Goal: Task Accomplishment & Management: Complete application form

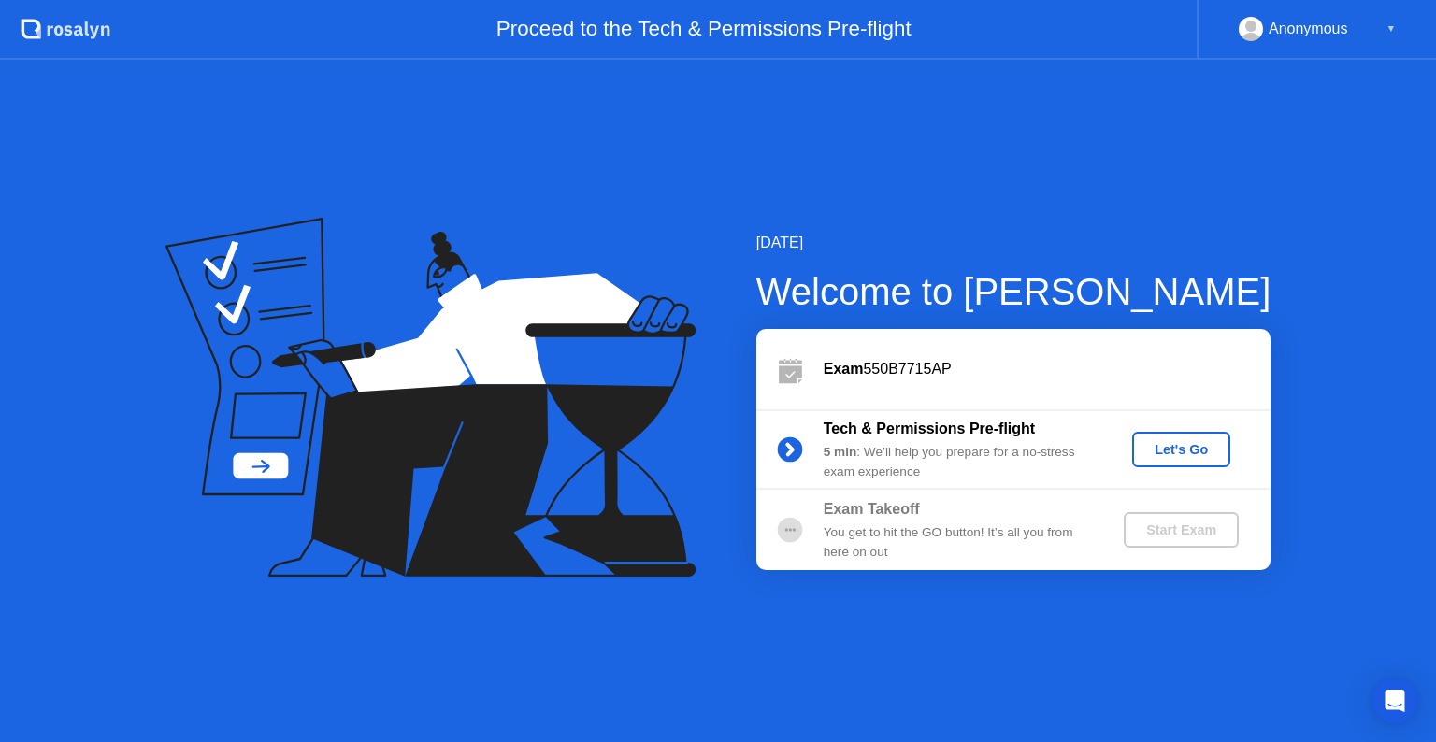
click at [1161, 449] on div "Let's Go" at bounding box center [1180, 449] width 83 height 15
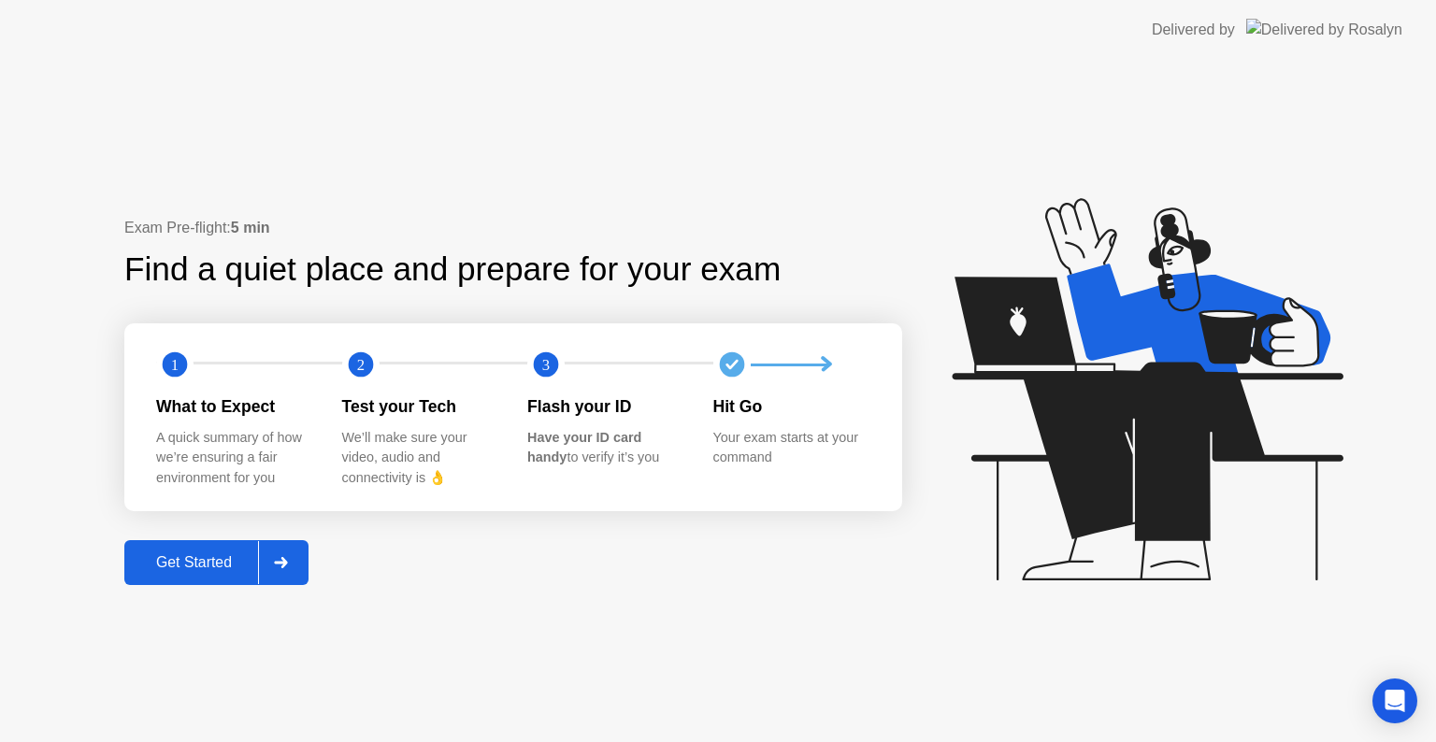
click at [279, 568] on div at bounding box center [280, 562] width 45 height 43
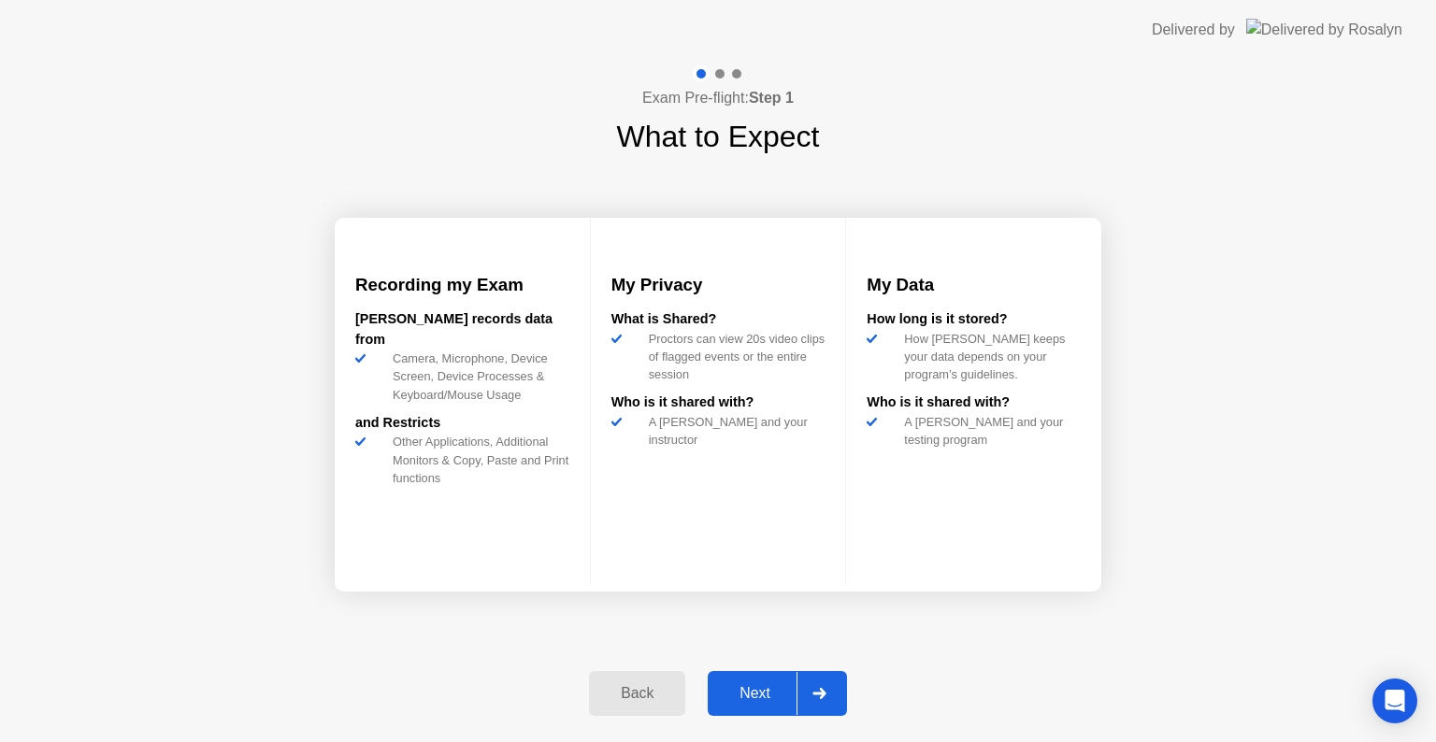
click at [770, 685] on div "Next" at bounding box center [754, 693] width 83 height 17
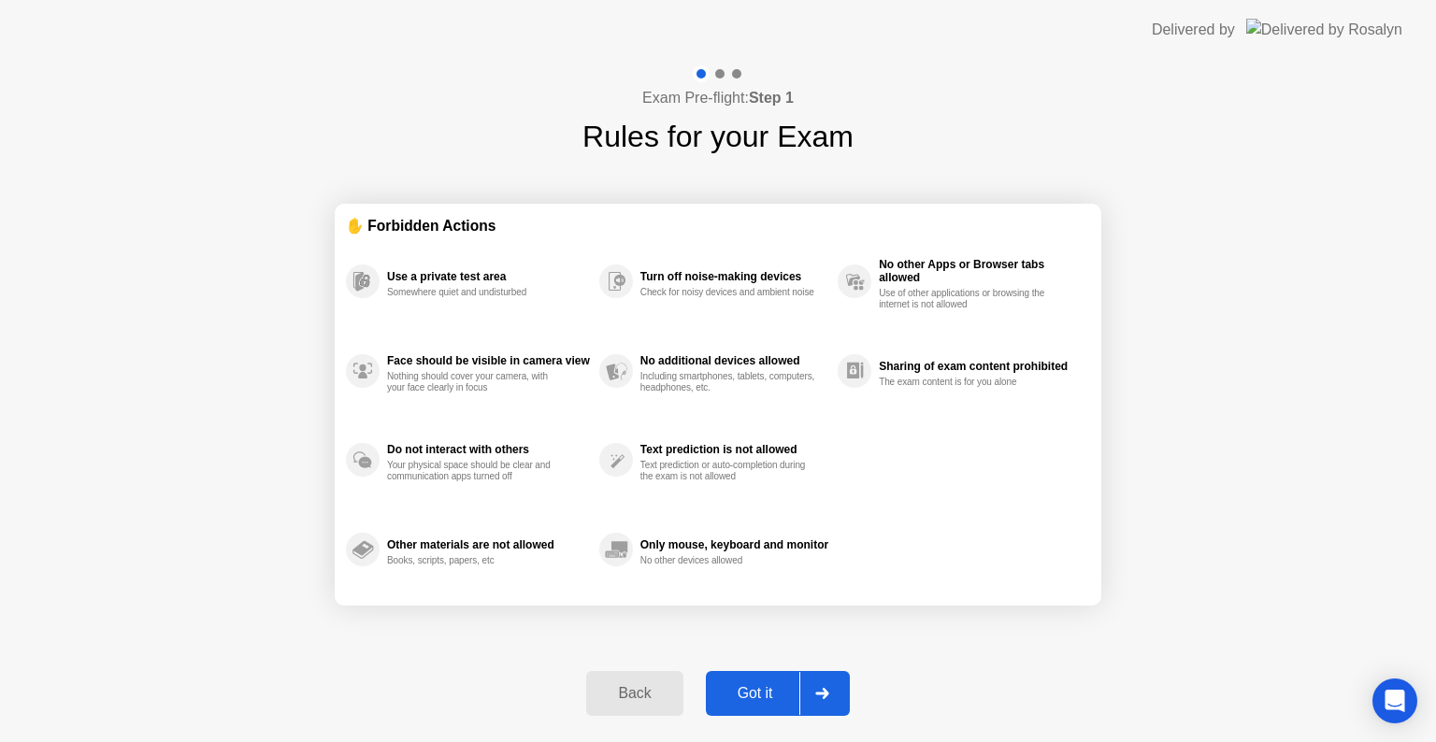
click at [751, 689] on div "Got it" at bounding box center [755, 693] width 88 height 17
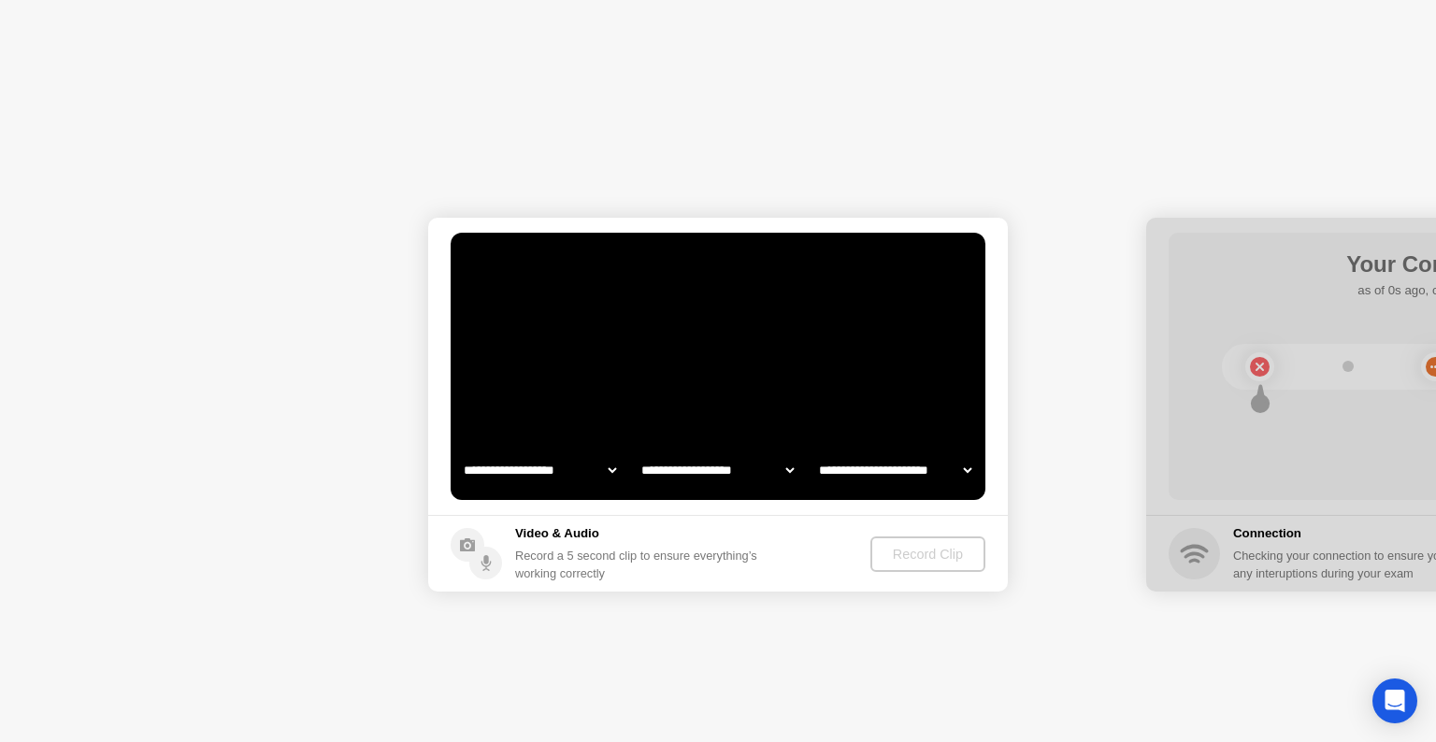
select select "**********"
select select "*******"
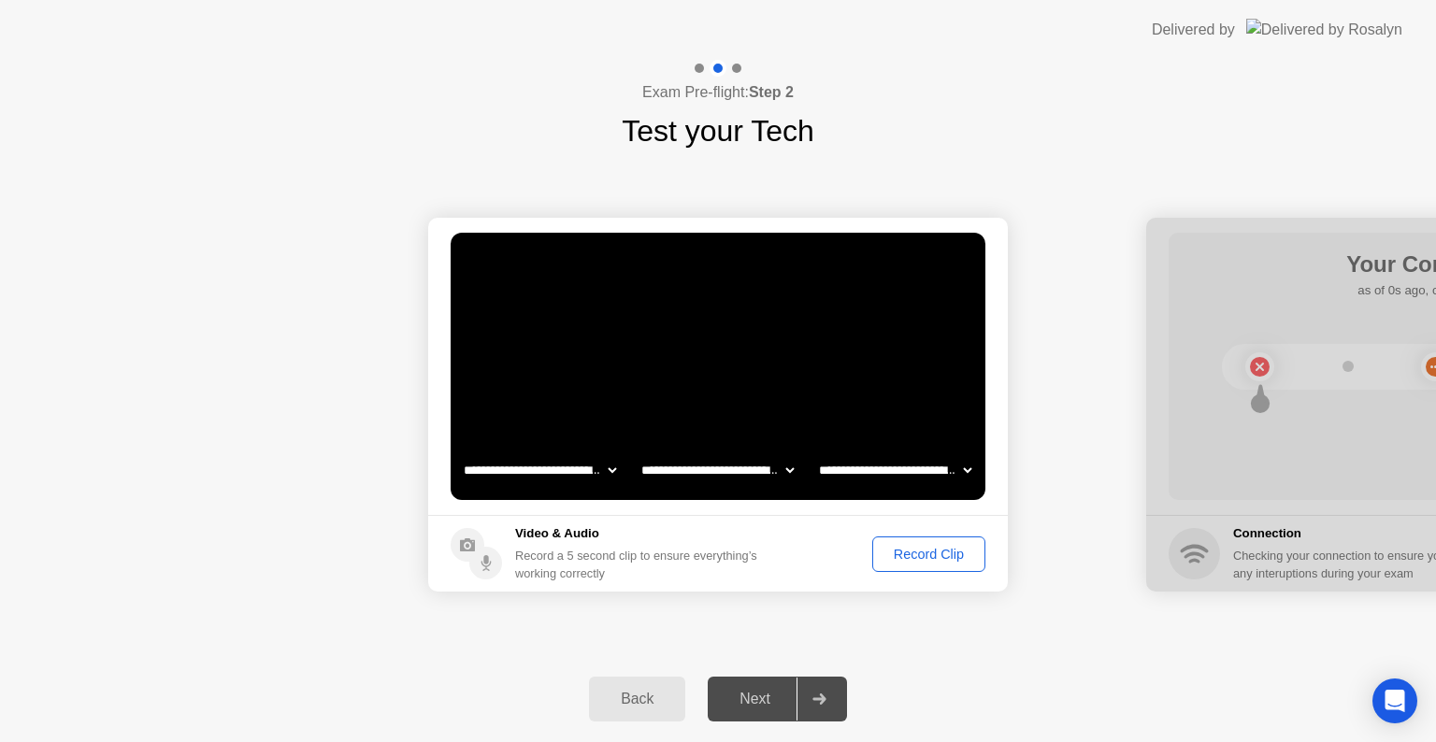
click at [905, 547] on div "Record Clip" at bounding box center [929, 554] width 100 height 15
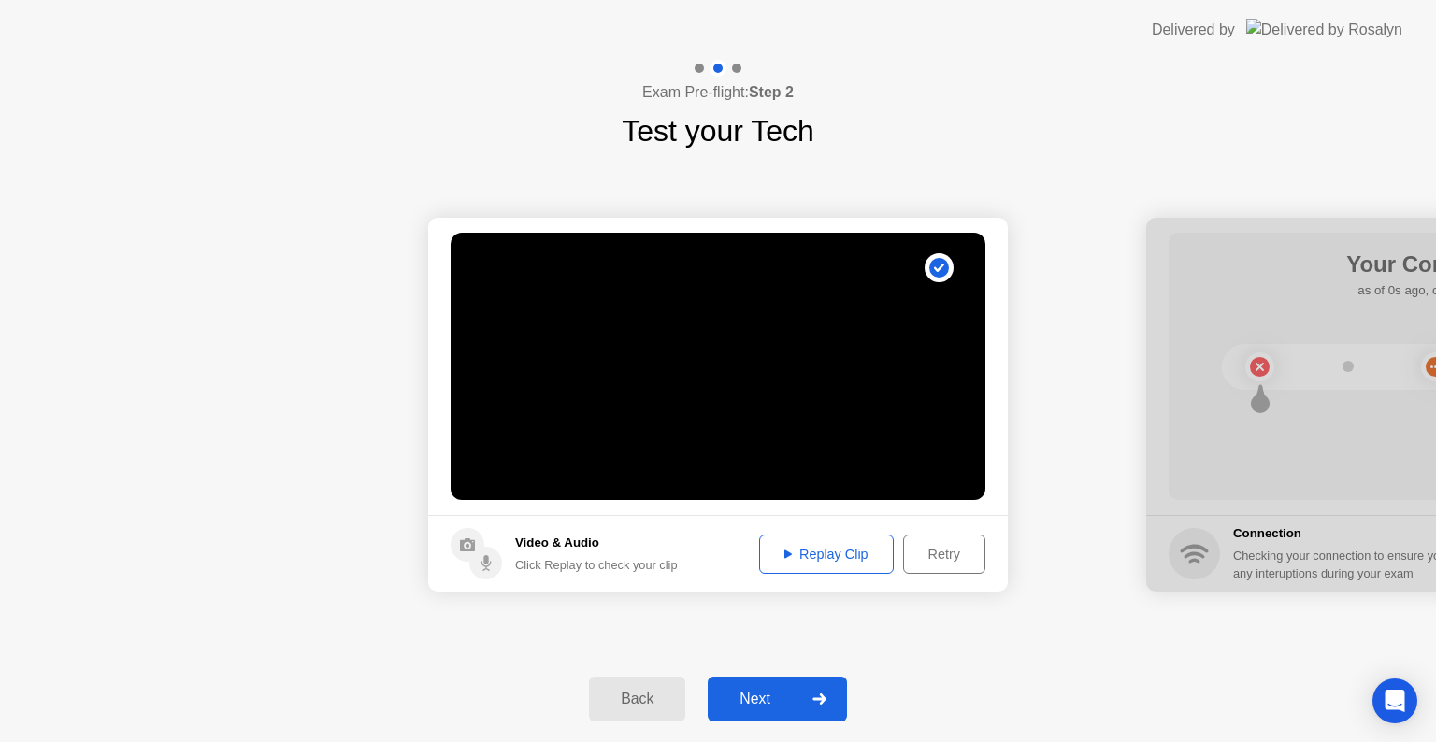
click at [804, 550] on div "Replay Clip" at bounding box center [826, 554] width 122 height 15
click at [762, 697] on div "Next" at bounding box center [754, 699] width 83 height 17
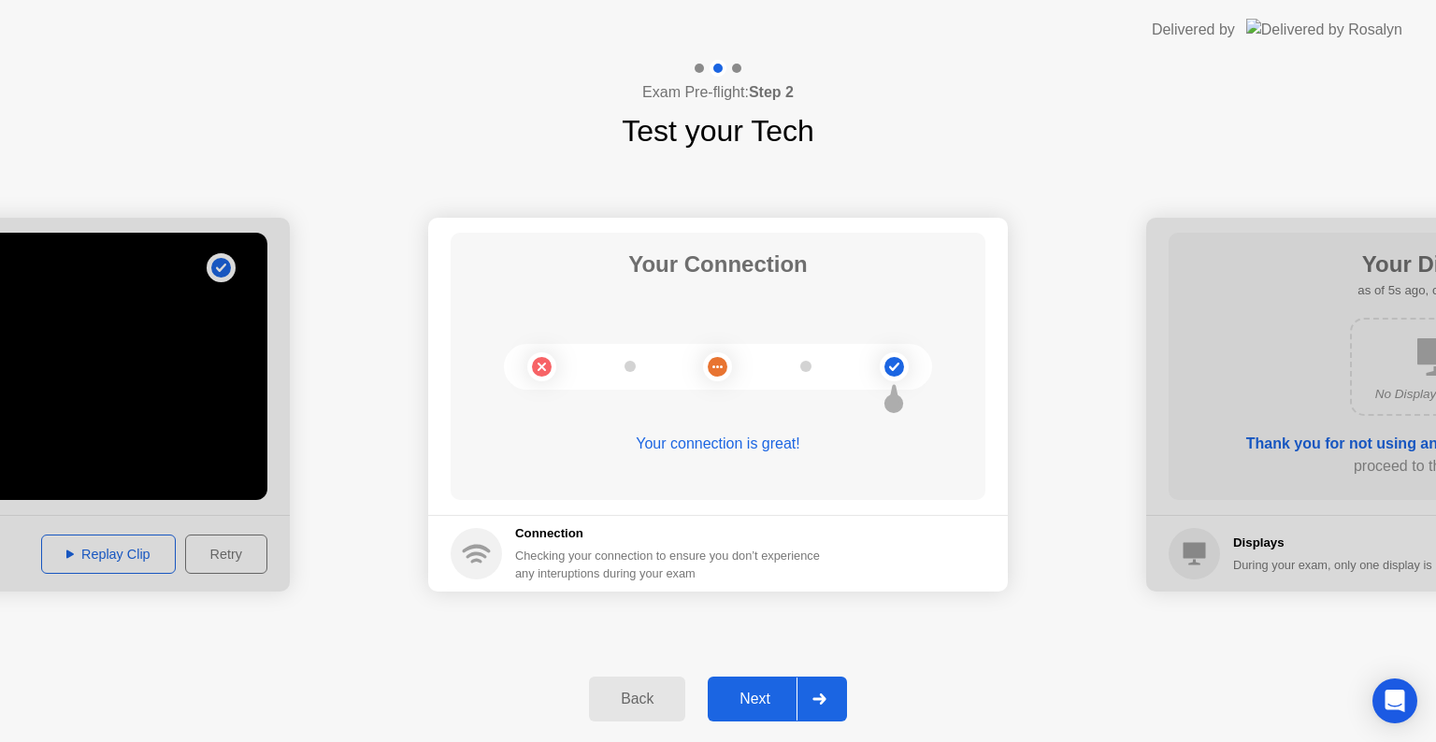
click at [762, 697] on div "Next" at bounding box center [754, 699] width 83 height 17
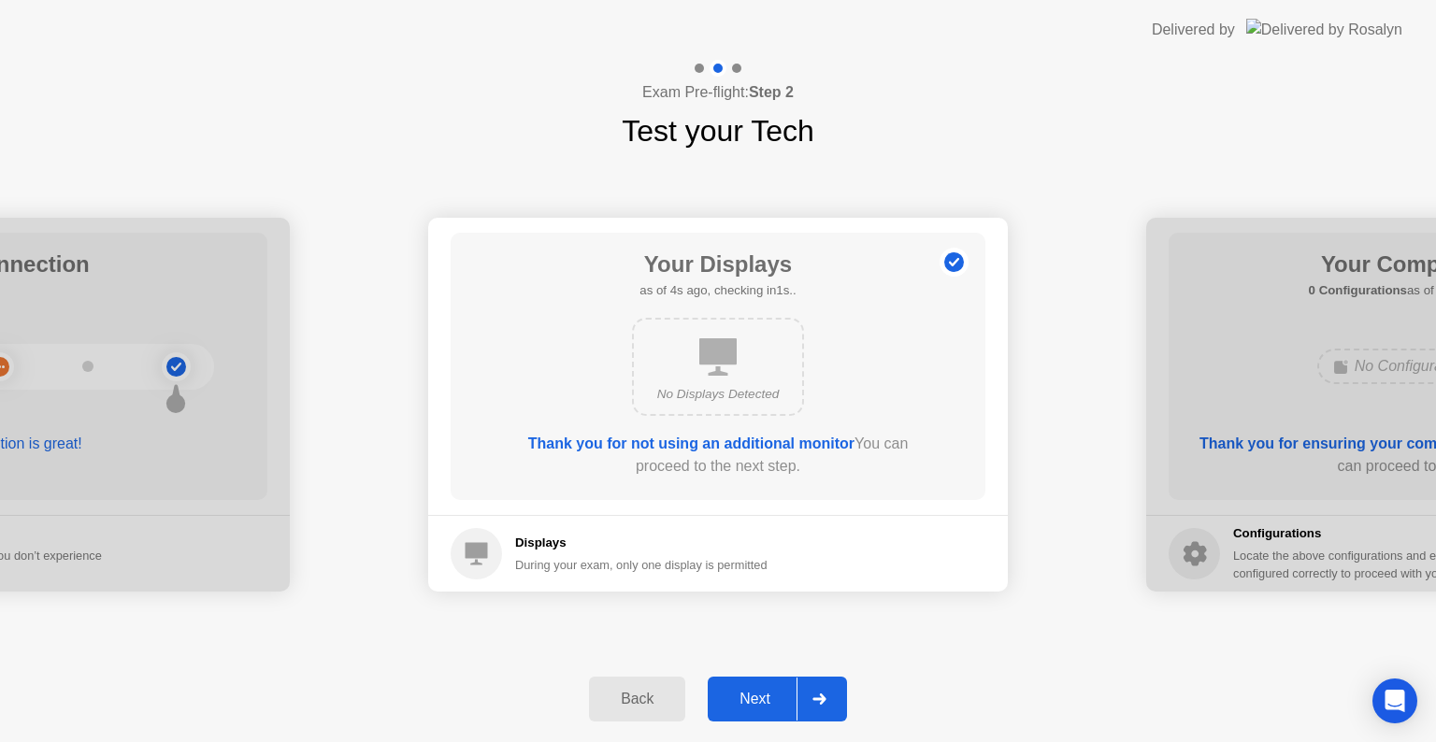
click at [762, 697] on div "Next" at bounding box center [754, 699] width 83 height 17
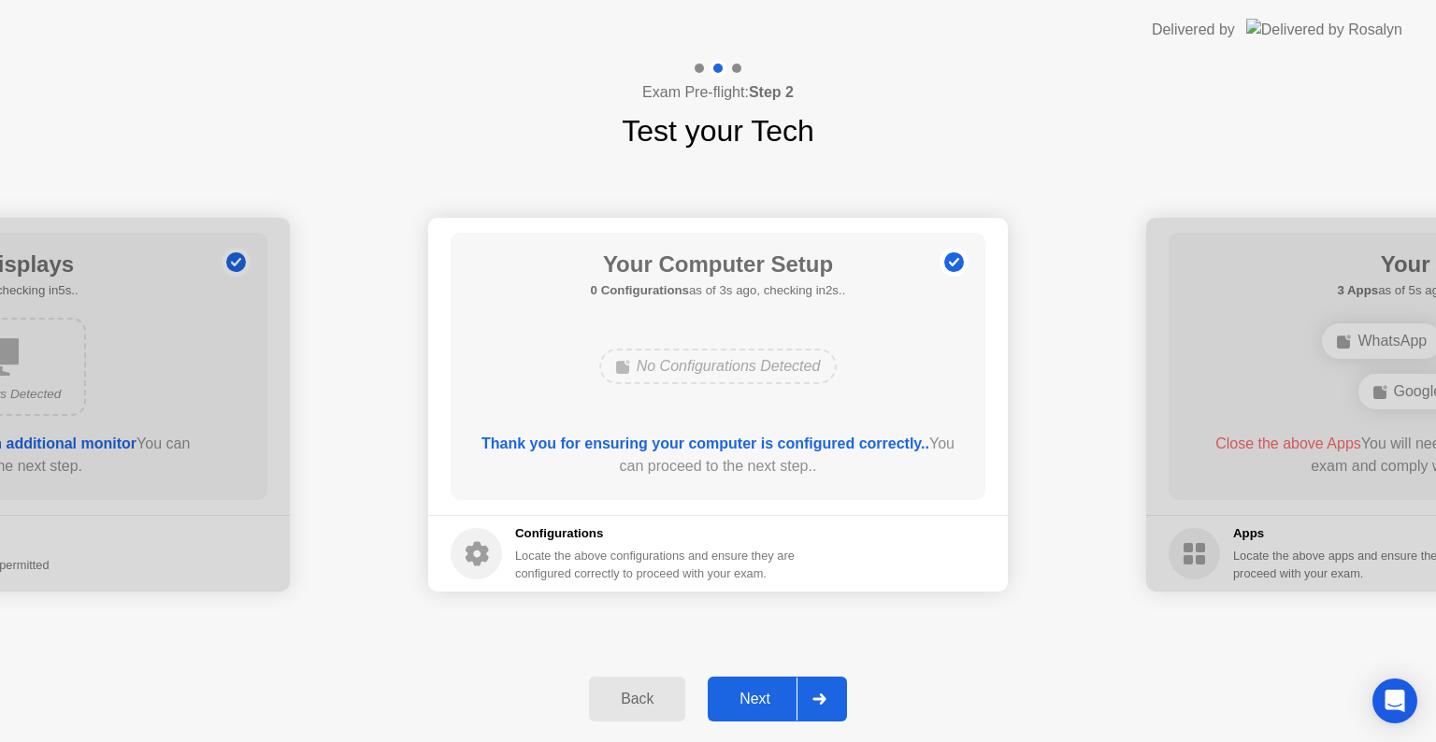
click at [762, 697] on div "Next" at bounding box center [754, 699] width 83 height 17
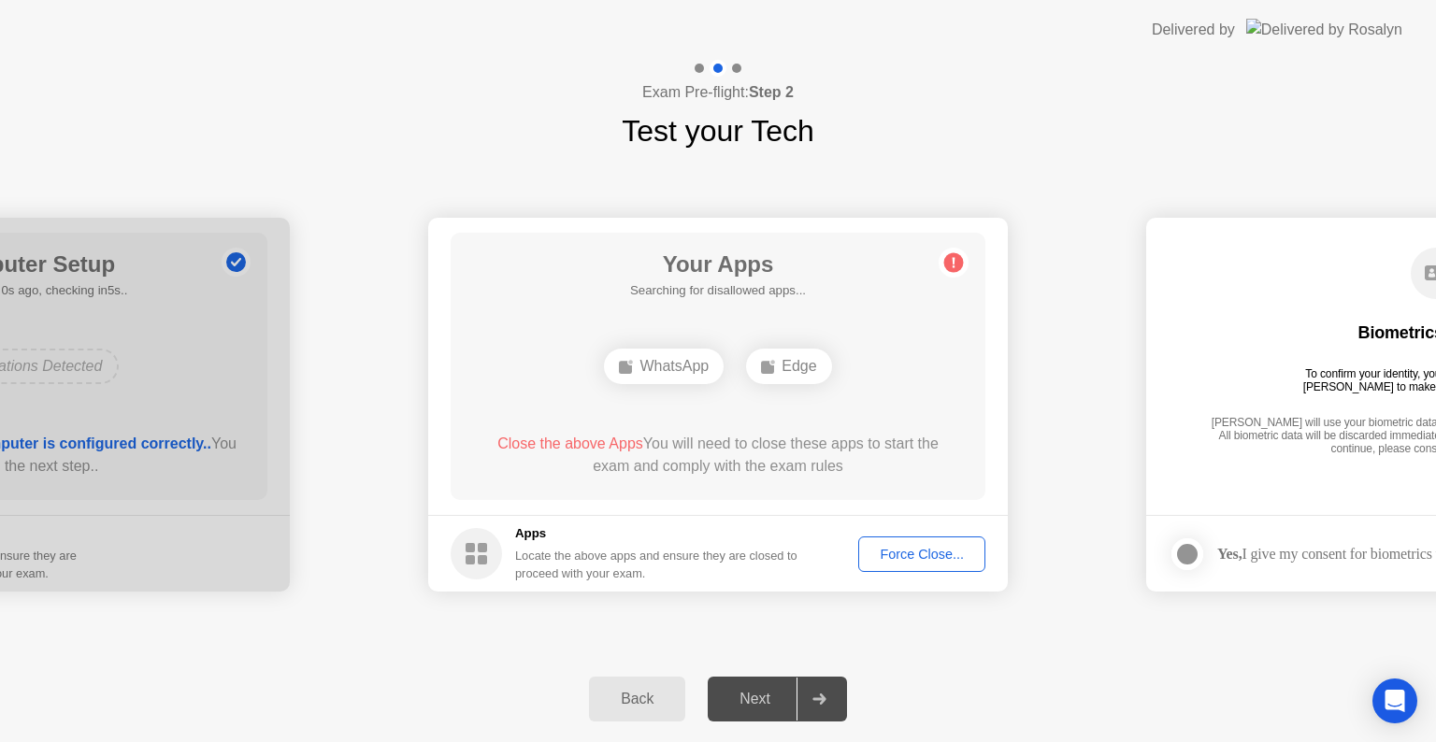
click at [810, 709] on div at bounding box center [818, 699] width 45 height 43
click at [778, 361] on div "Edge" at bounding box center [788, 367] width 85 height 36
click at [663, 372] on div "WhatsApp" at bounding box center [664, 367] width 120 height 36
click at [910, 554] on div "Force Close..." at bounding box center [922, 554] width 114 height 15
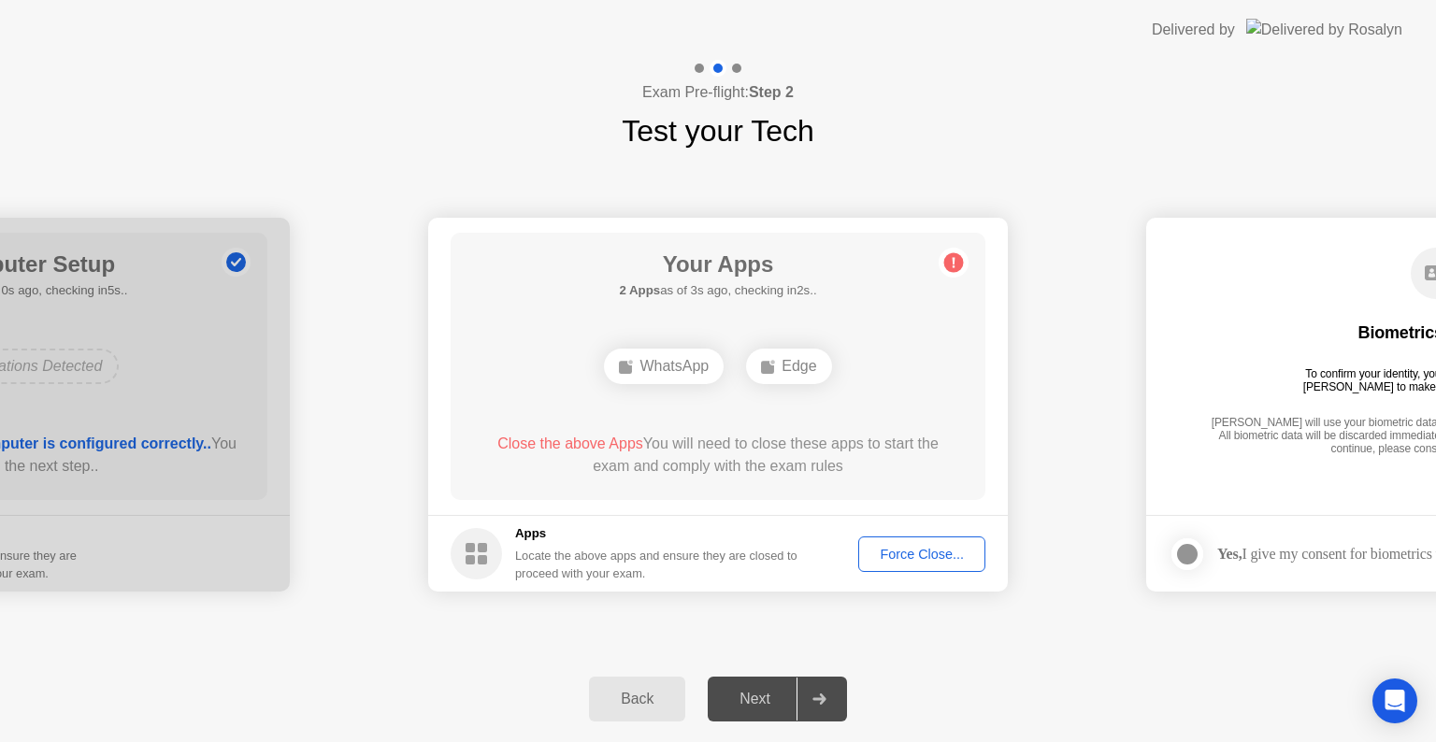
click at [886, 555] on div "Force Close..." at bounding box center [922, 554] width 114 height 15
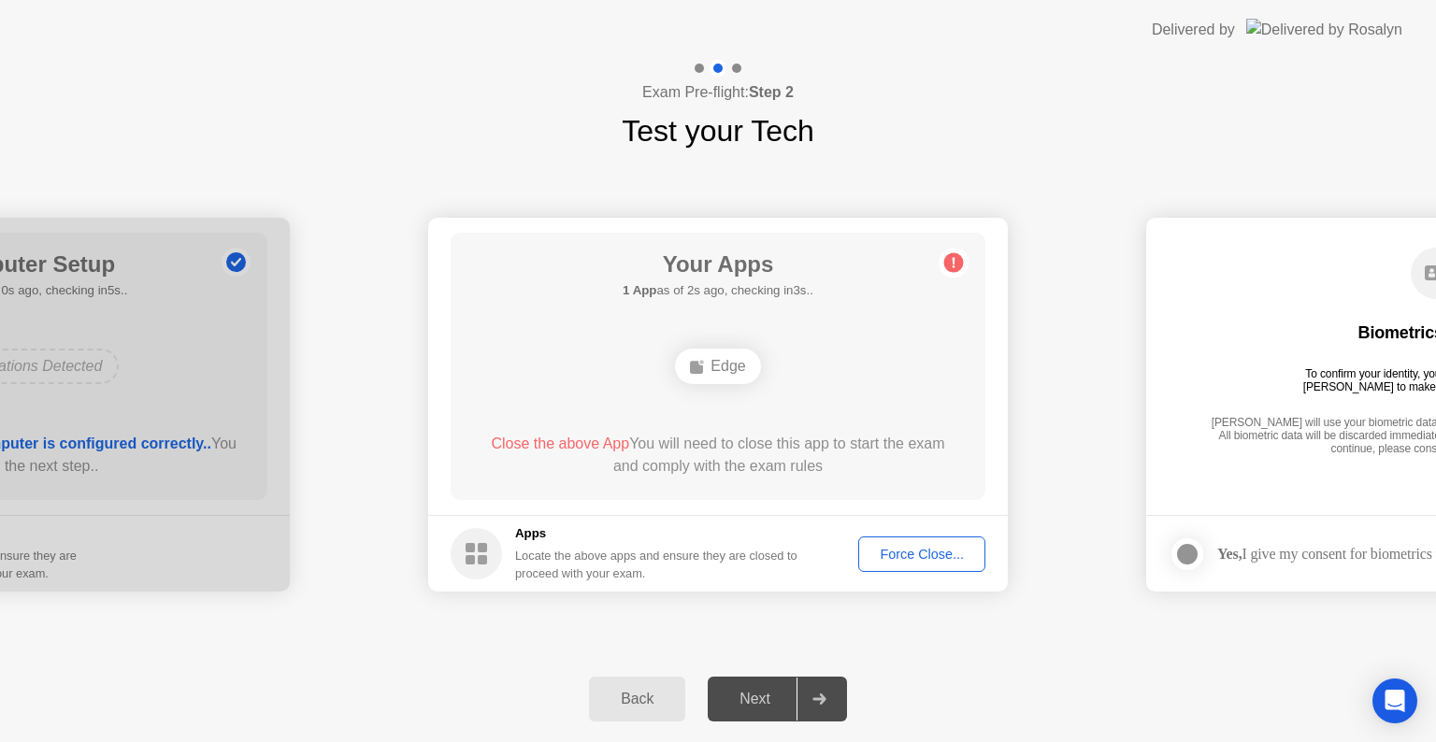
click at [903, 564] on button "Force Close..." at bounding box center [921, 554] width 127 height 36
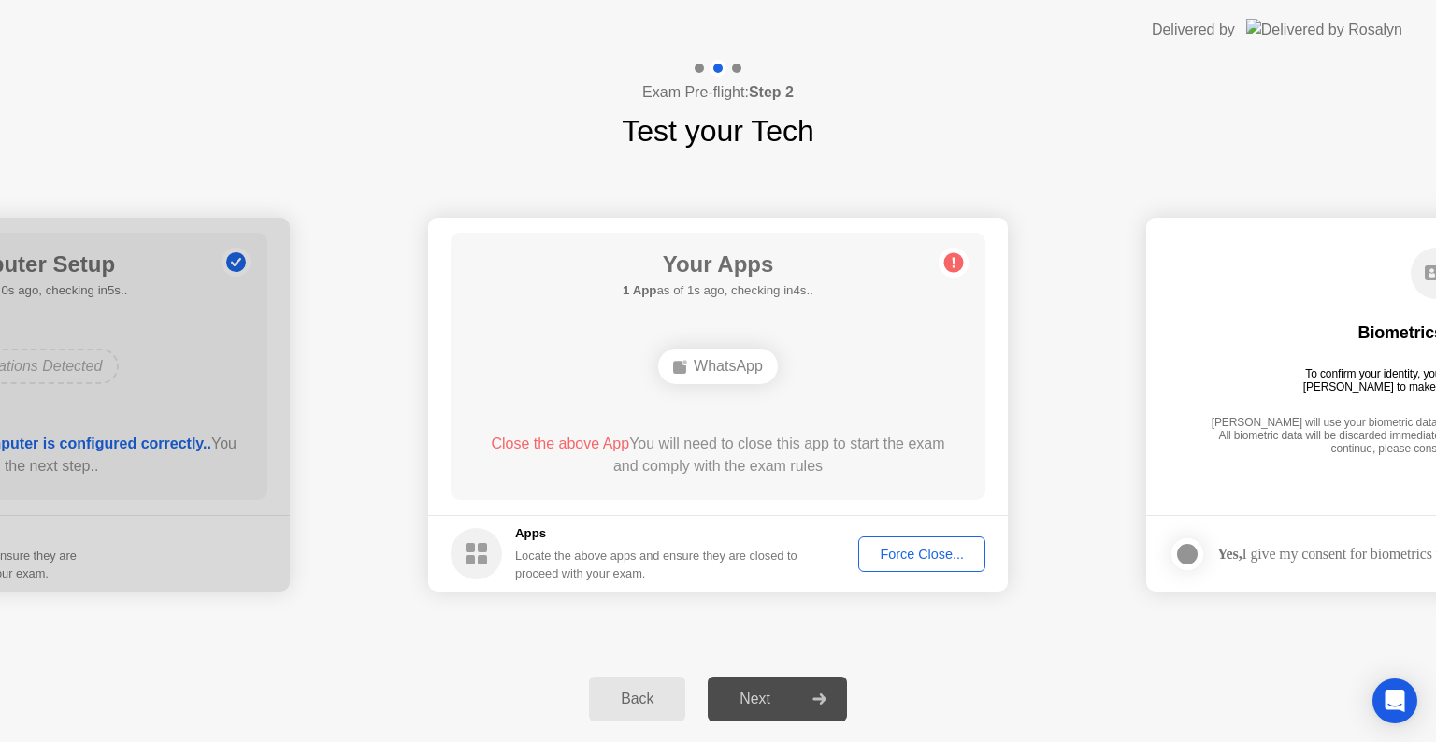
click at [889, 551] on div "Force Close..." at bounding box center [922, 554] width 114 height 15
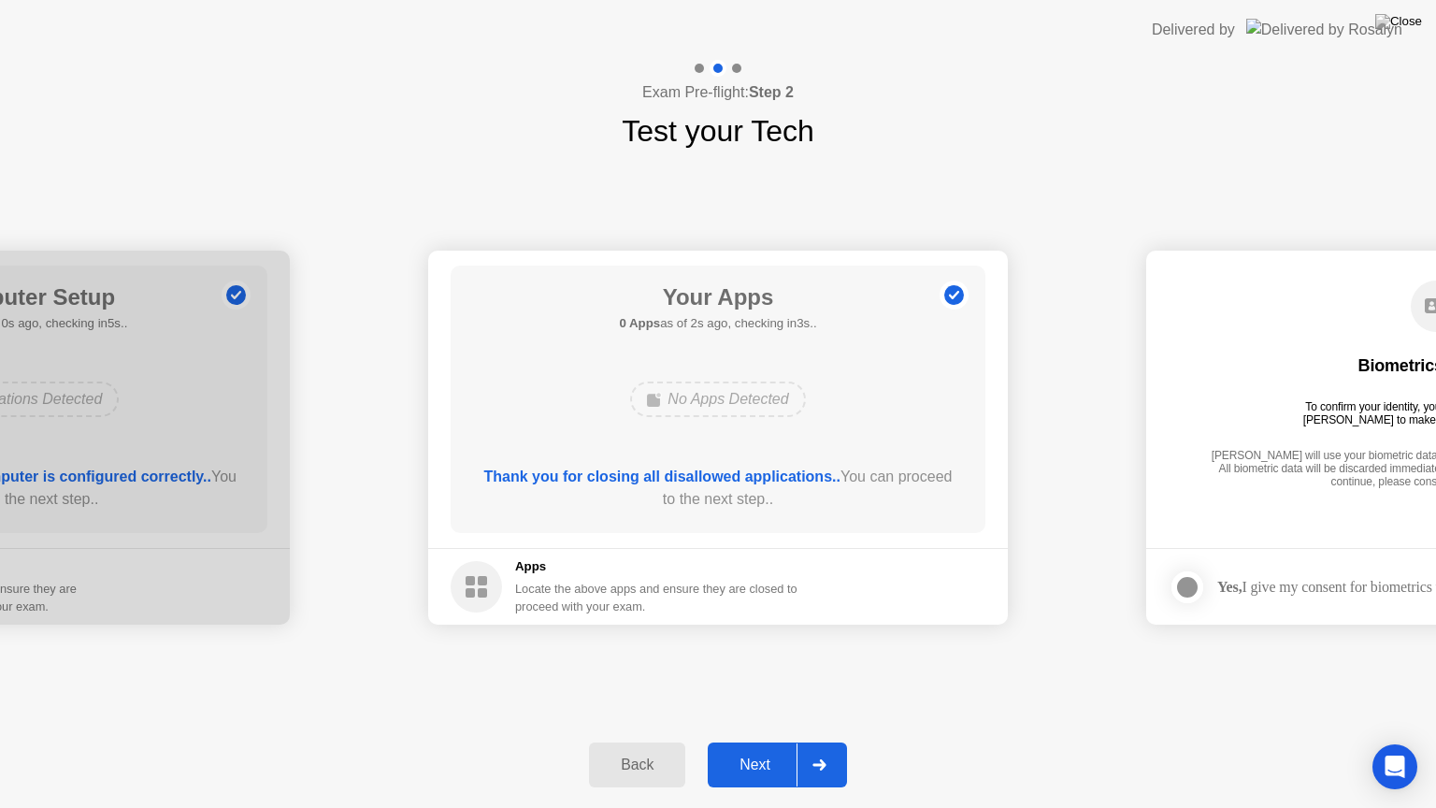
click at [752, 741] on div "Next" at bounding box center [754, 764] width 83 height 17
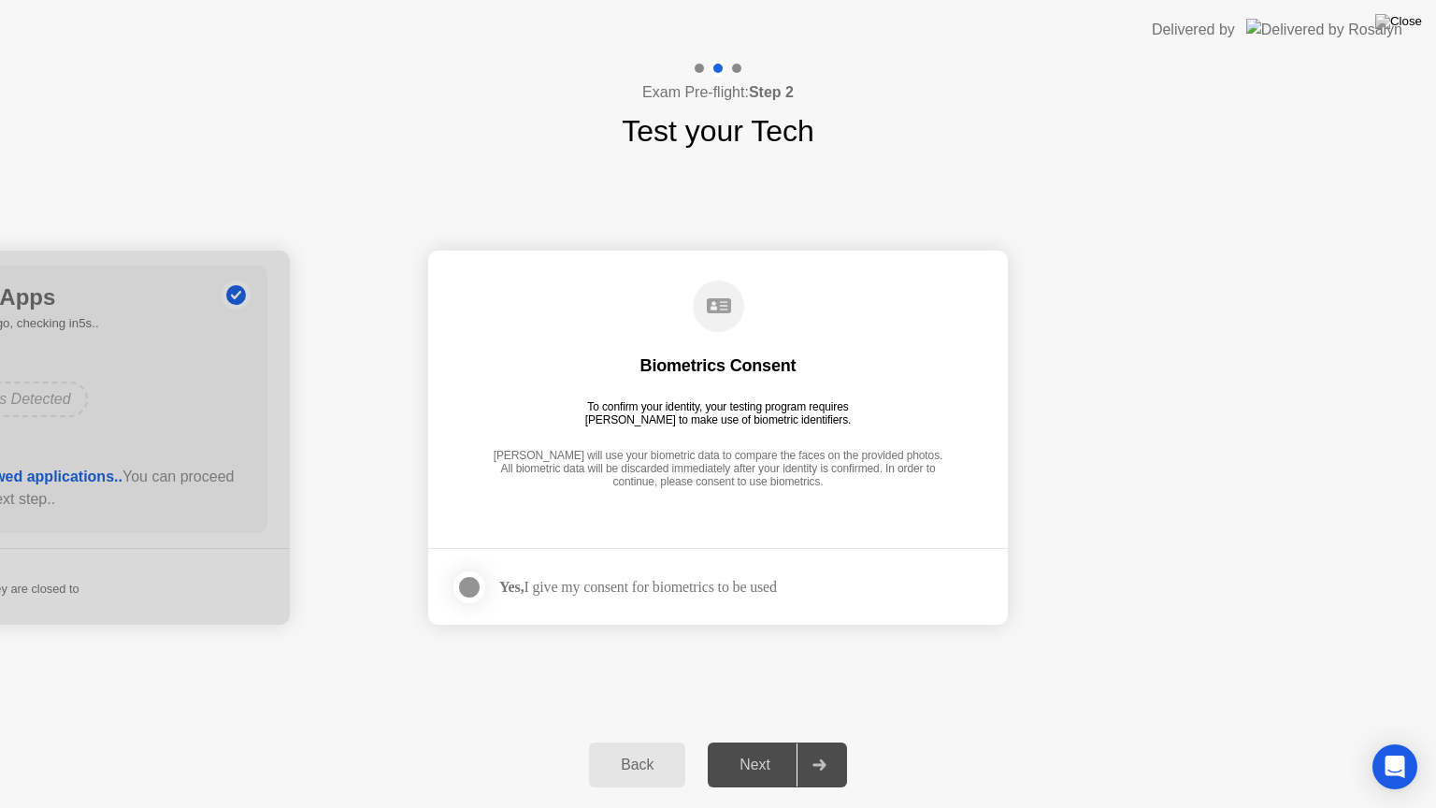
click at [461, 584] on div at bounding box center [469, 587] width 22 height 22
click at [748, 741] on button "Next" at bounding box center [777, 764] width 139 height 45
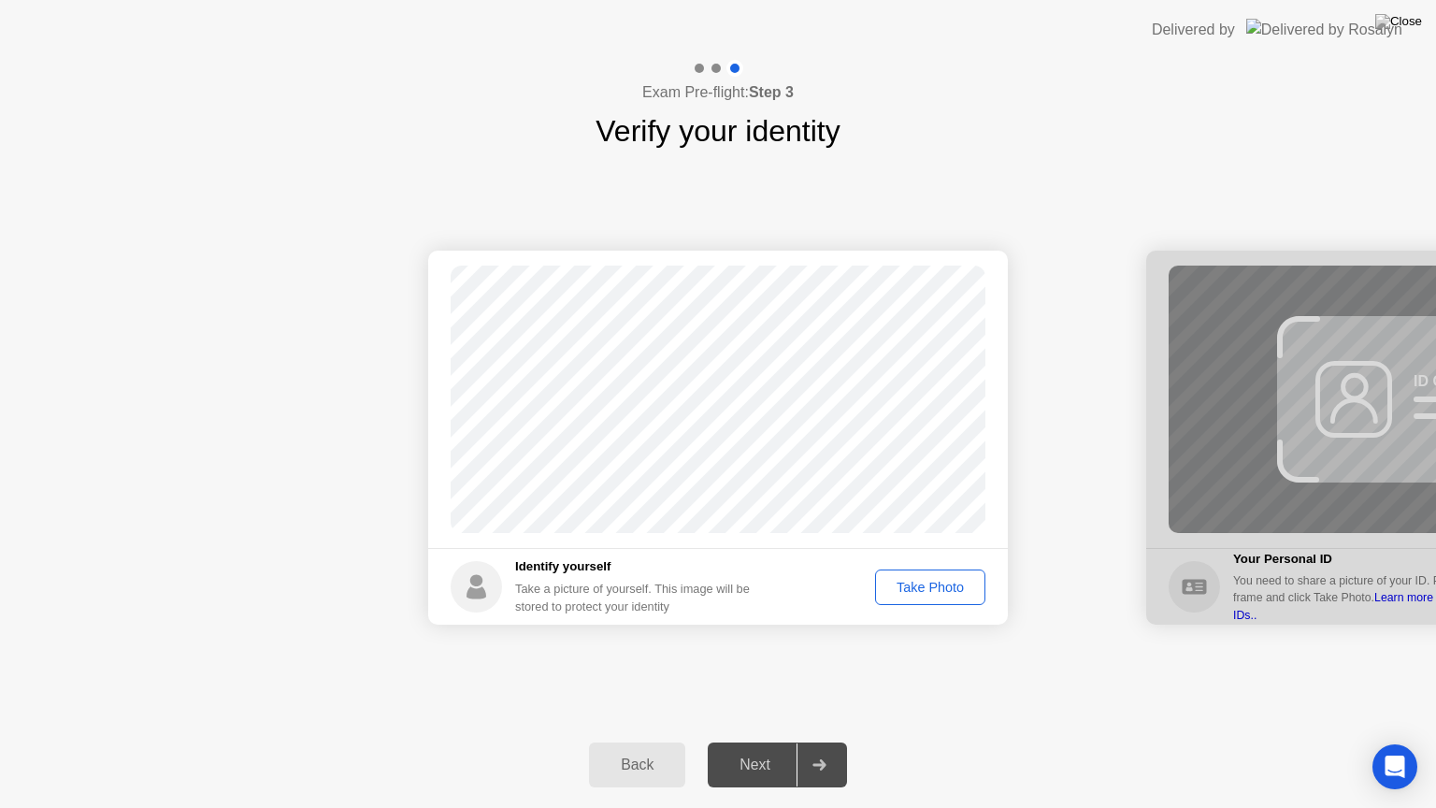
click at [925, 591] on div "Take Photo" at bounding box center [929, 586] width 97 height 15
click at [768, 741] on div "Next" at bounding box center [754, 764] width 83 height 17
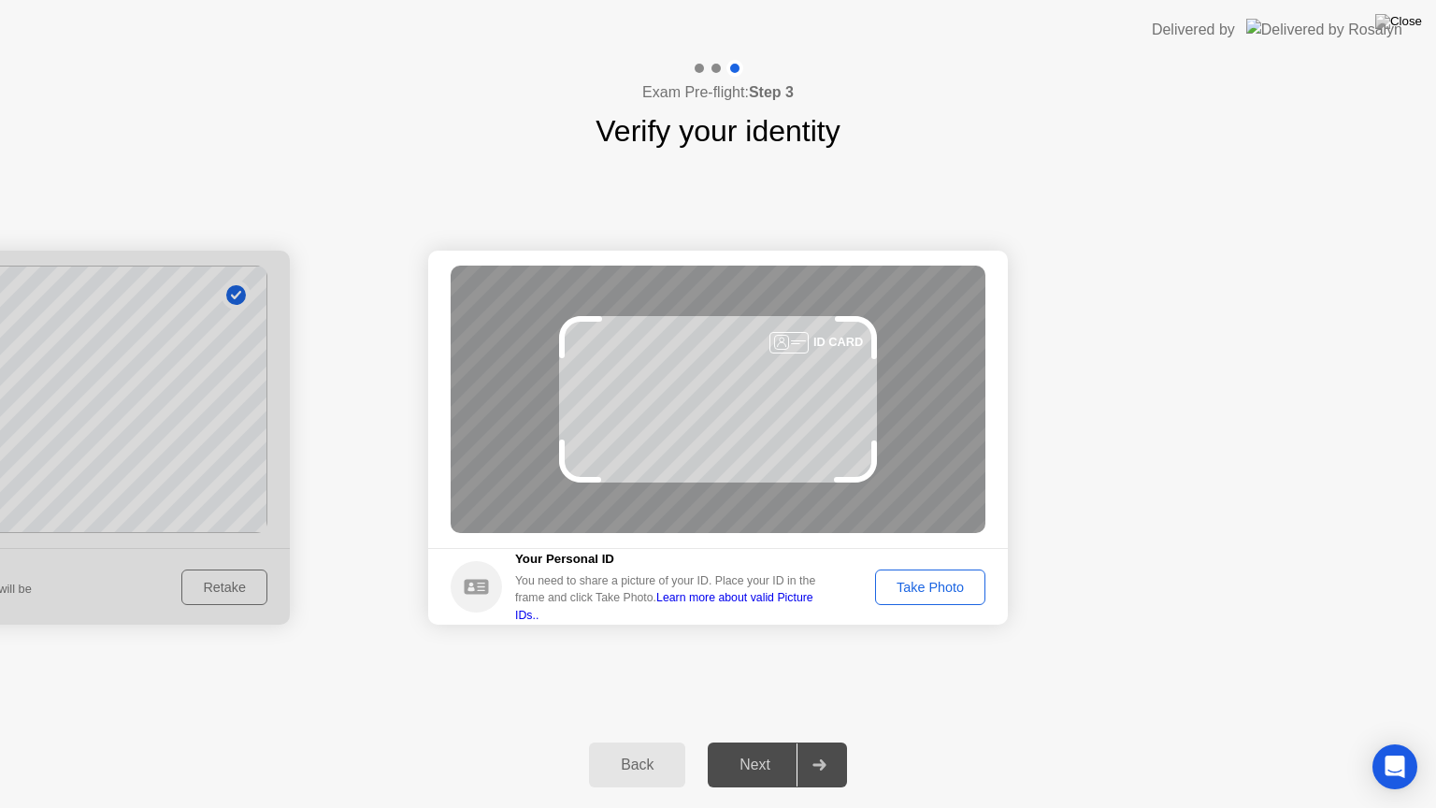
click at [924, 593] on div "Take Photo" at bounding box center [929, 586] width 97 height 15
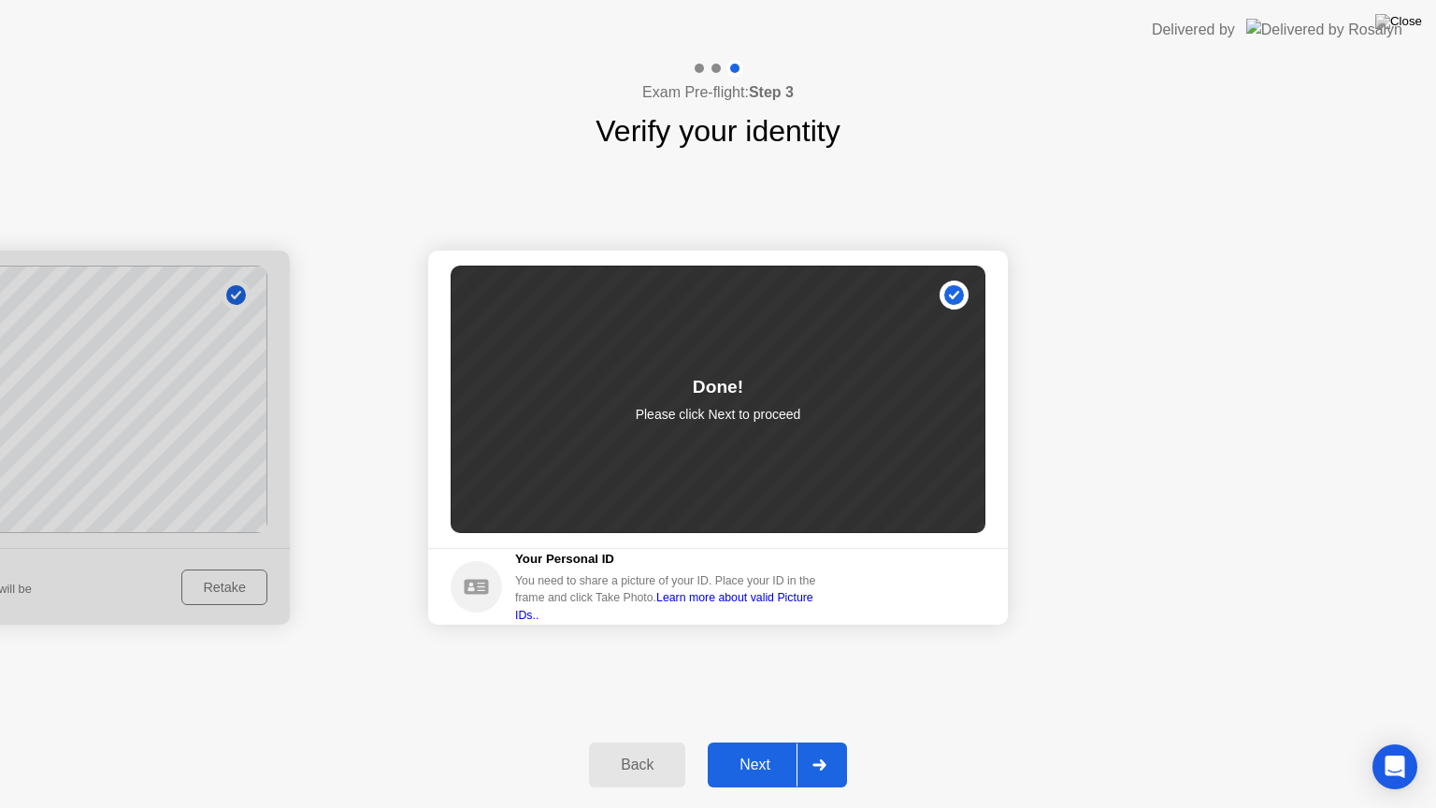
click at [771, 741] on div "Next" at bounding box center [754, 764] width 83 height 17
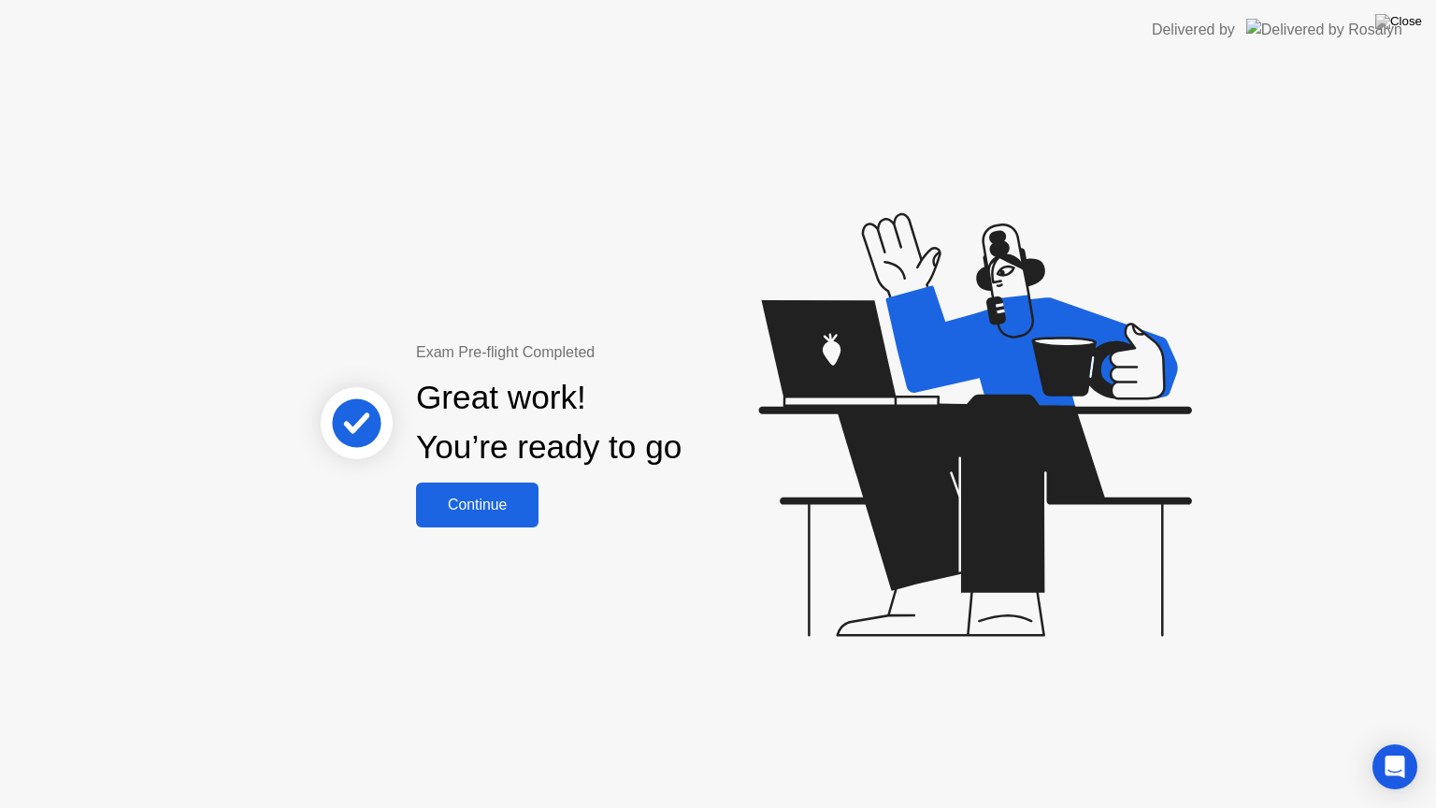
click at [484, 496] on div "Continue" at bounding box center [477, 504] width 111 height 17
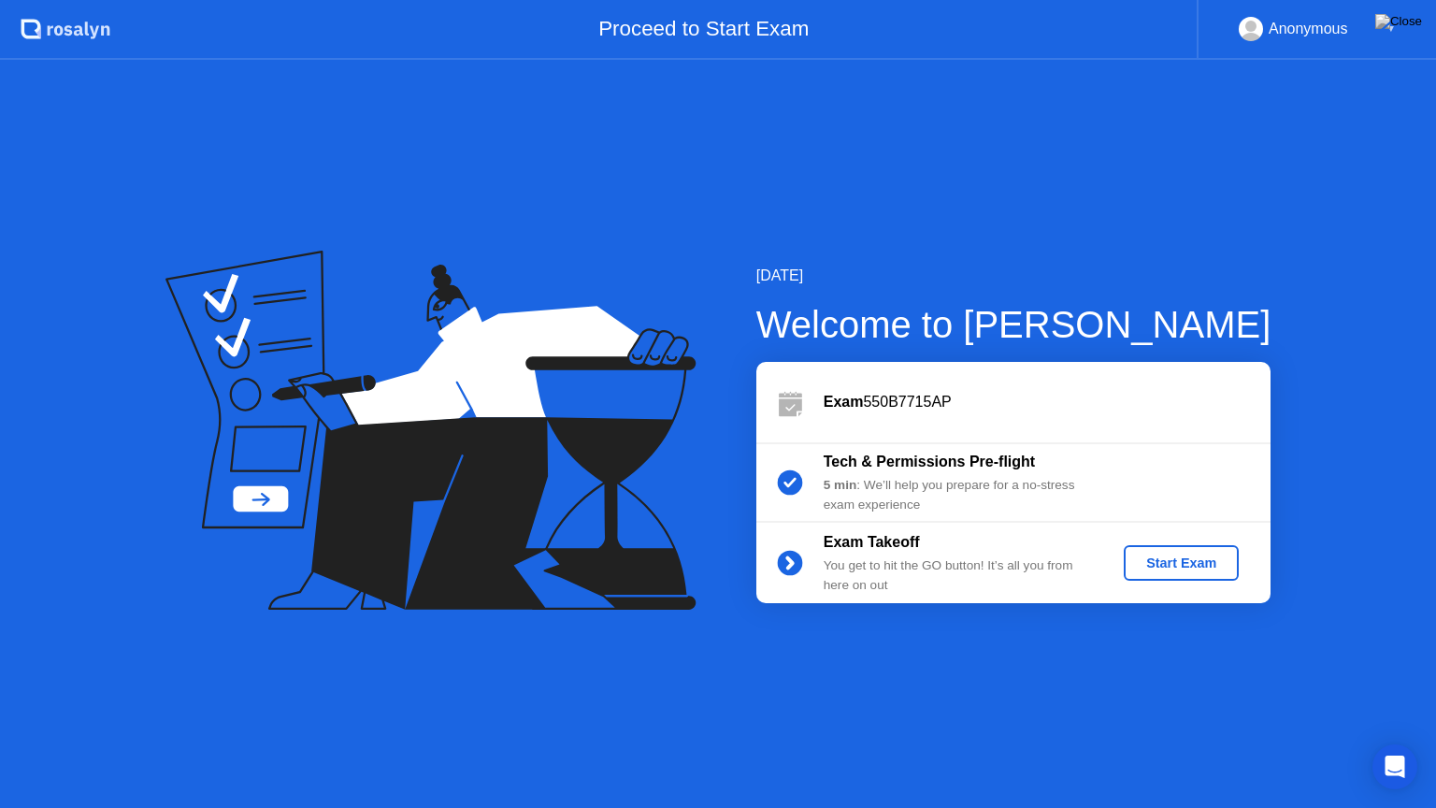
click at [1176, 561] on div "Start Exam" at bounding box center [1181, 562] width 100 height 15
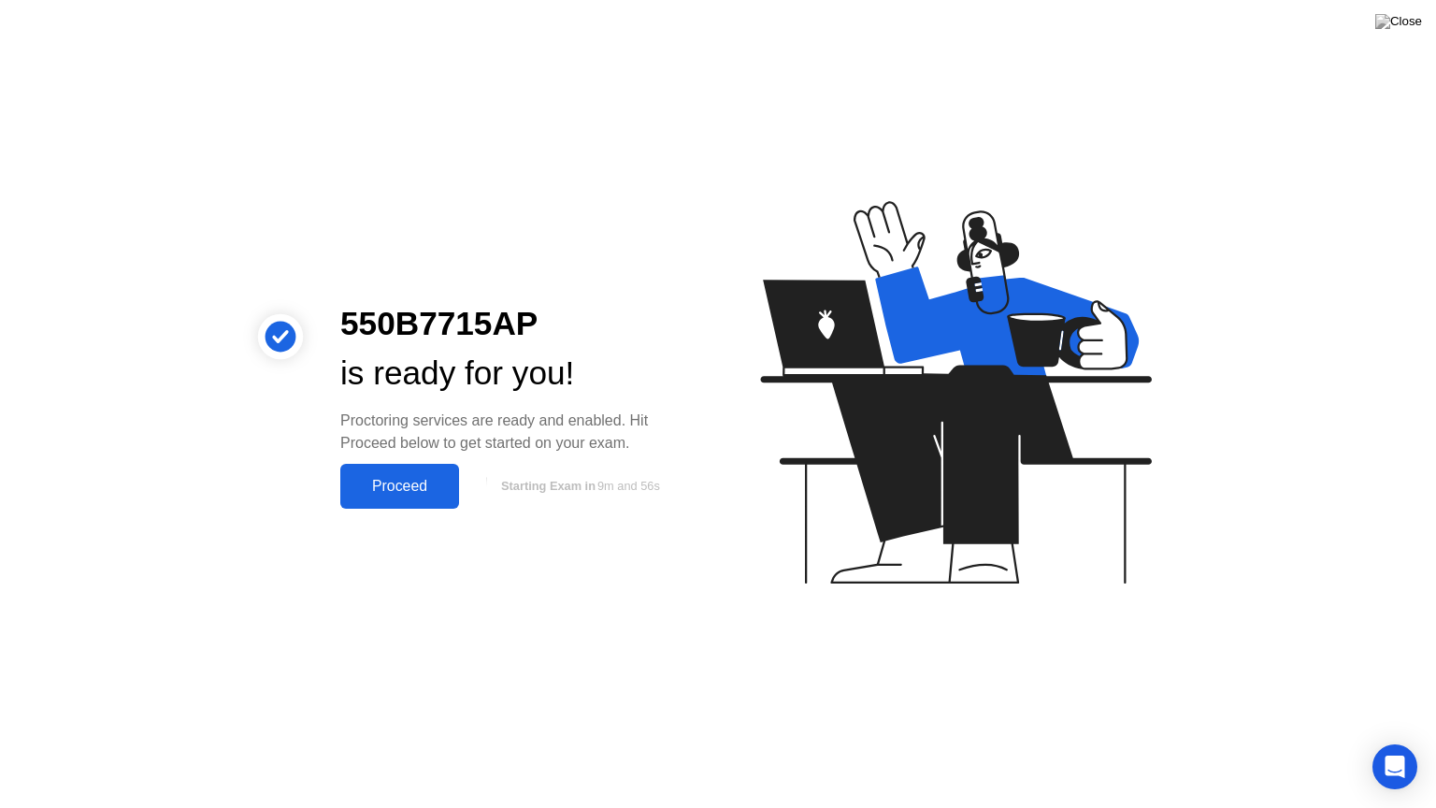
click at [415, 479] on div "Proceed" at bounding box center [399, 486] width 107 height 17
